Goal: Transaction & Acquisition: Purchase product/service

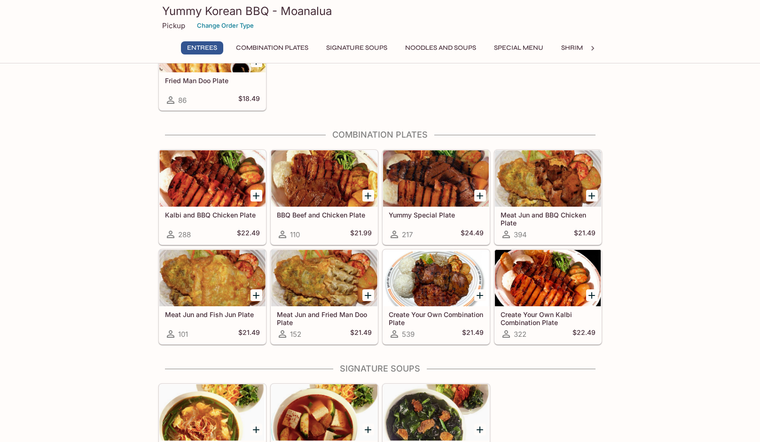
scroll to position [284, 0]
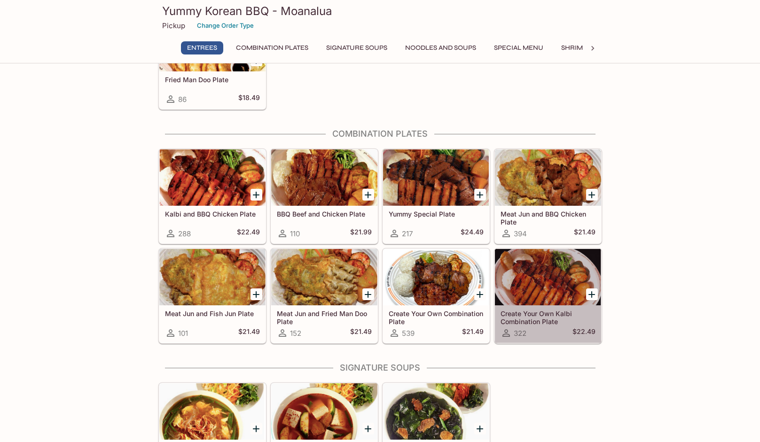
click at [532, 314] on h5 "Create Your Own Kalbi Combination Plate" at bounding box center [547, 318] width 95 height 16
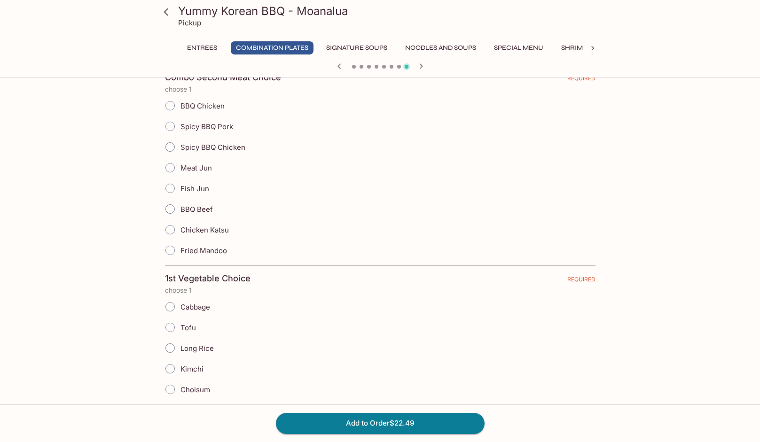
scroll to position [220, 0]
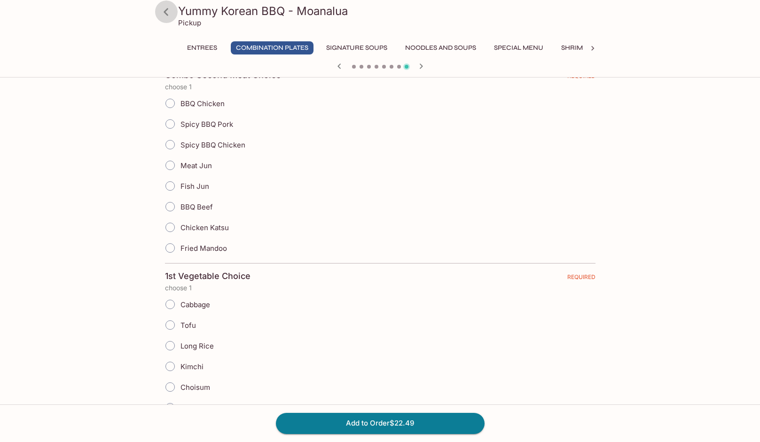
click at [167, 11] on icon at bounding box center [166, 12] width 16 height 16
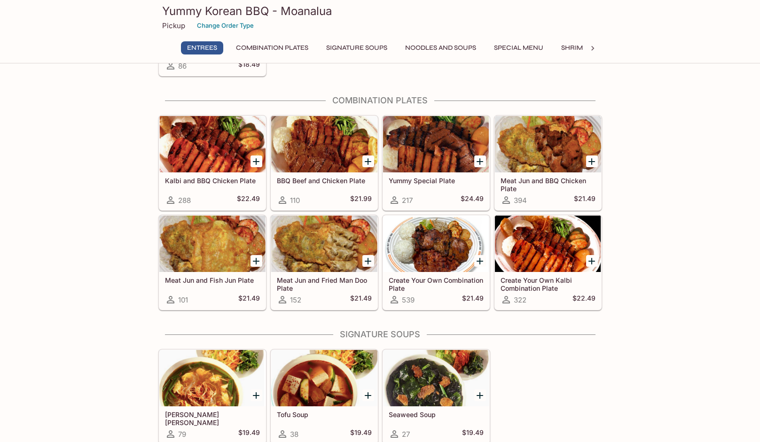
scroll to position [316, 0]
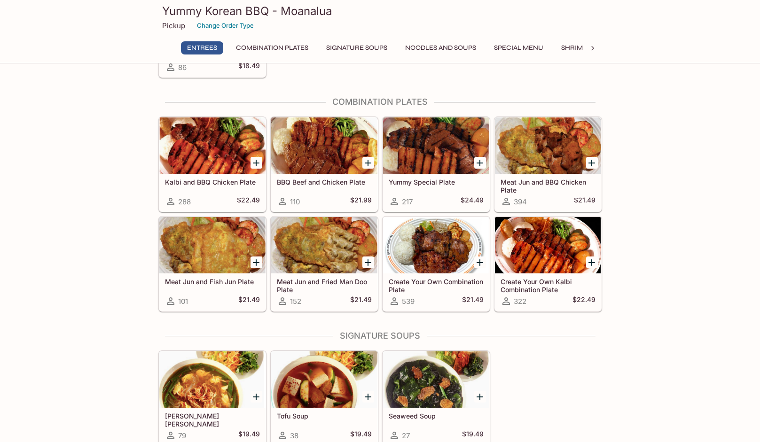
click at [548, 279] on h5 "Create Your Own Kalbi Combination Plate" at bounding box center [547, 286] width 95 height 16
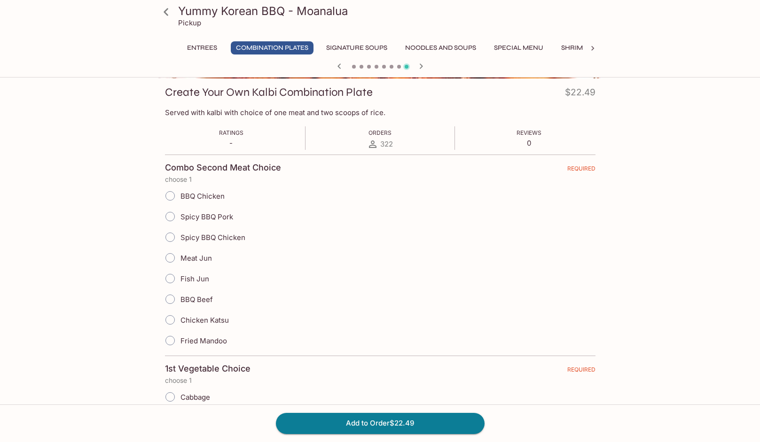
scroll to position [128, 0]
click at [173, 214] on input "Spicy BBQ Pork" at bounding box center [170, 216] width 20 height 20
radio input "true"
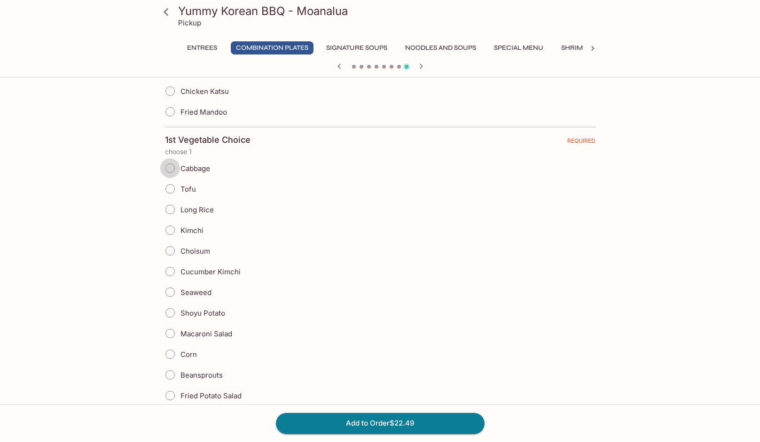
scroll to position [357, 0]
click at [171, 167] on input "Cabbage" at bounding box center [170, 168] width 20 height 20
radio input "true"
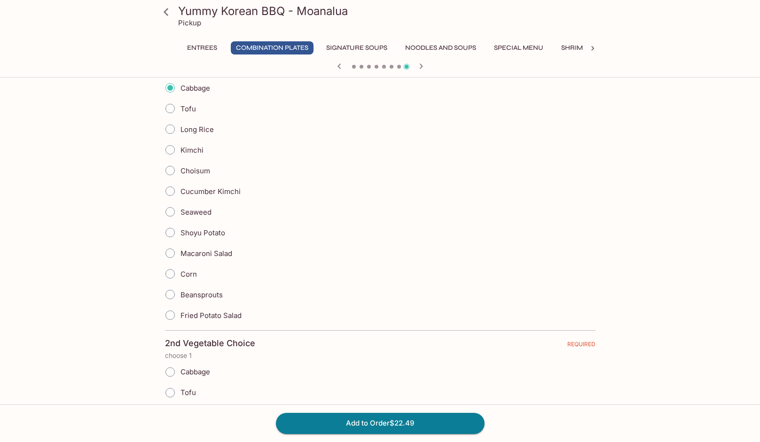
scroll to position [439, 0]
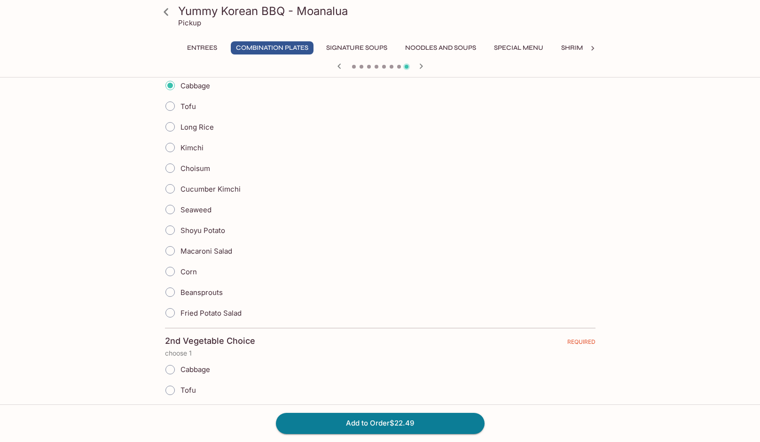
click at [169, 233] on input "Shoyu Potato" at bounding box center [170, 230] width 20 height 20
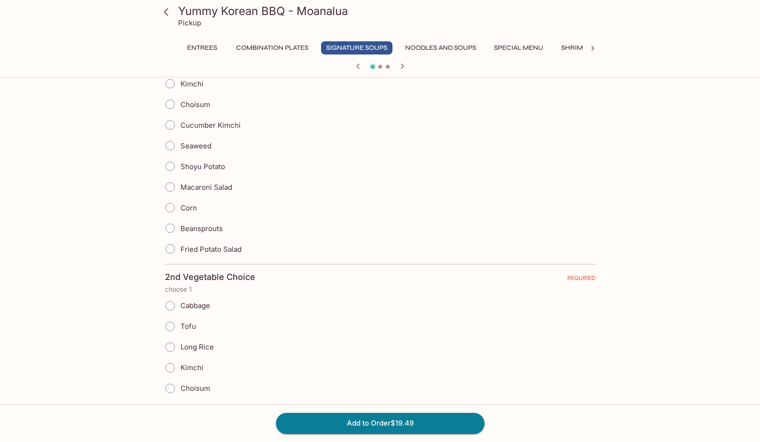
scroll to position [400, 0]
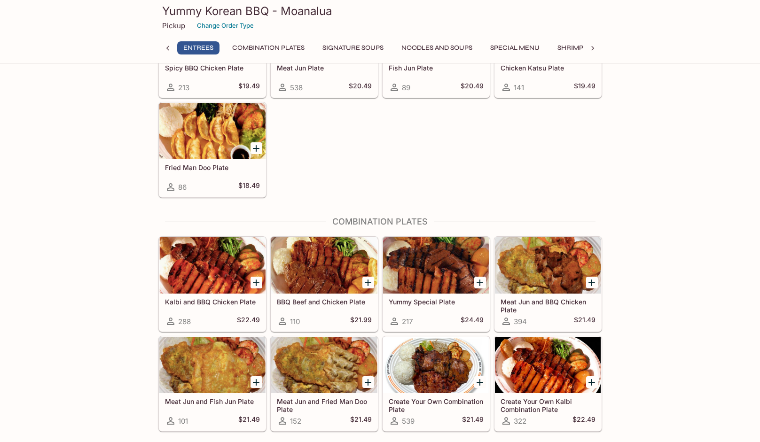
scroll to position [198, 0]
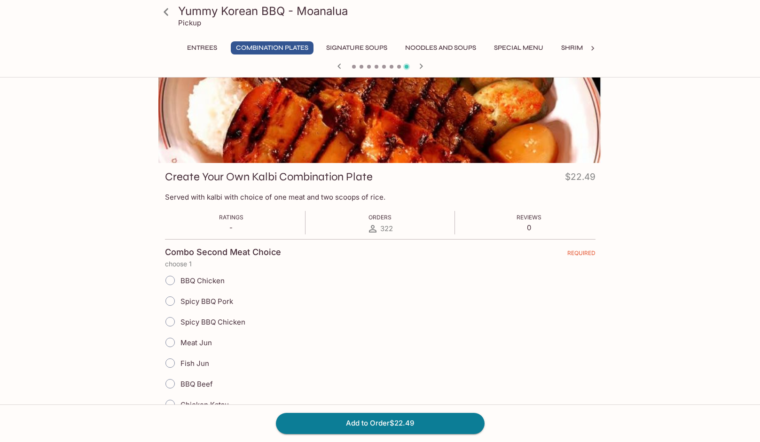
scroll to position [44, 0]
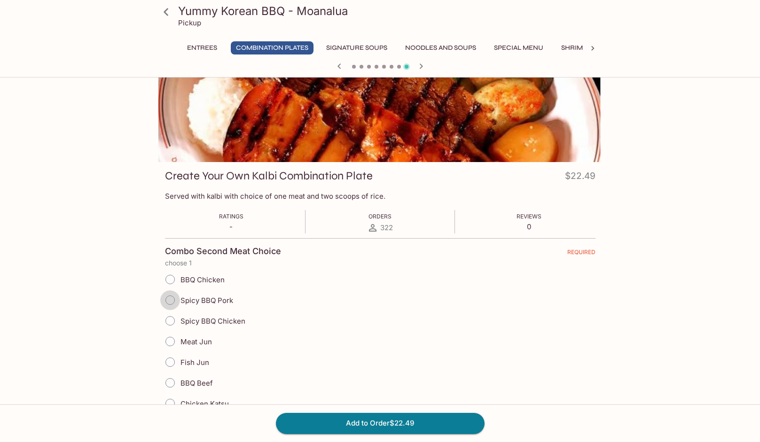
click at [173, 299] on input "Spicy BBQ Pork" at bounding box center [170, 300] width 20 height 20
click at [172, 299] on input "Spicy BBQ Pork" at bounding box center [170, 300] width 20 height 20
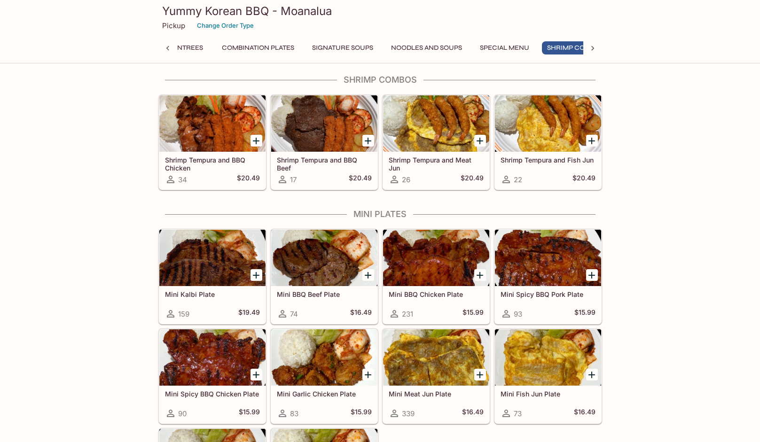
scroll to position [0, 44]
